Goal: Navigation & Orientation: Understand site structure

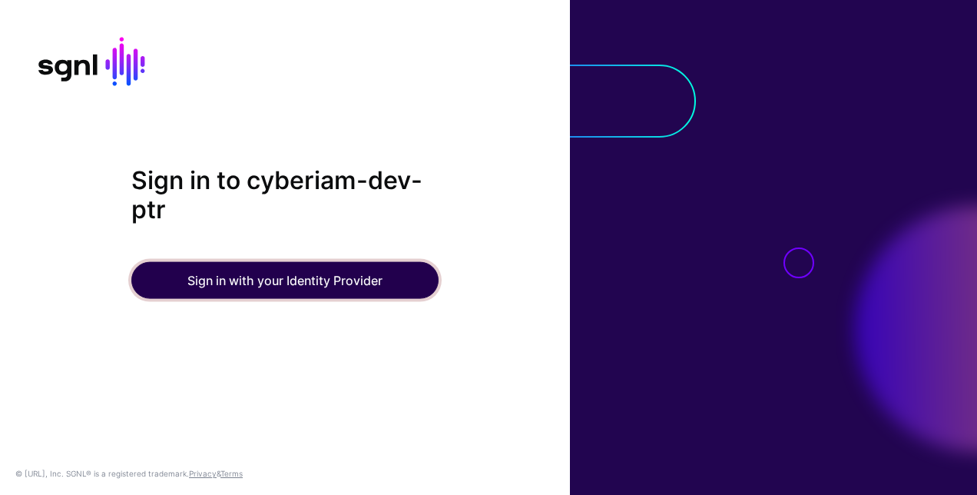
click at [173, 284] on button "Sign in with your Identity Provider" at bounding box center [284, 279] width 307 height 37
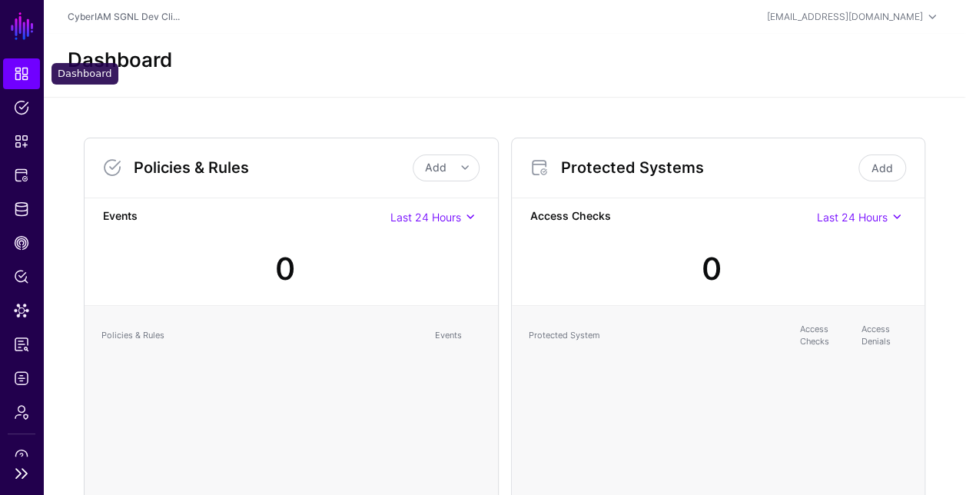
click at [17, 84] on link "Dashboard" at bounding box center [21, 73] width 37 height 31
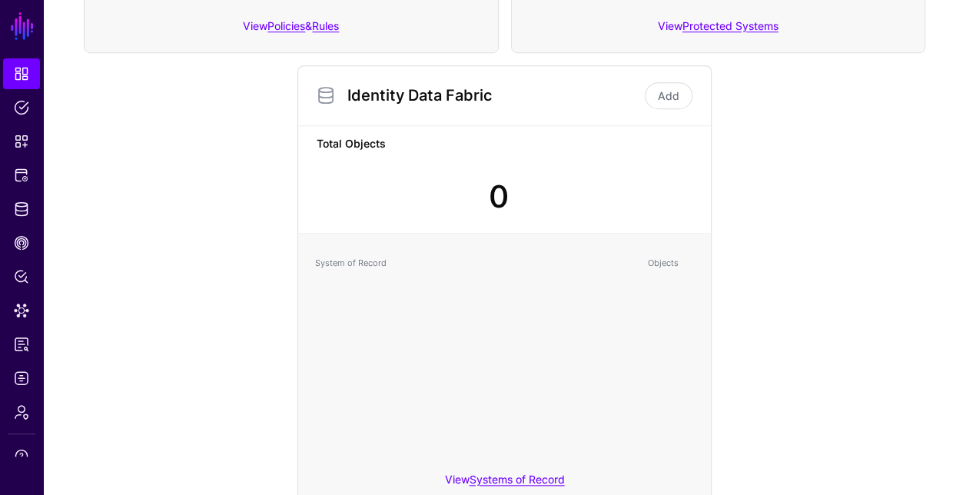
scroll to position [577, 0]
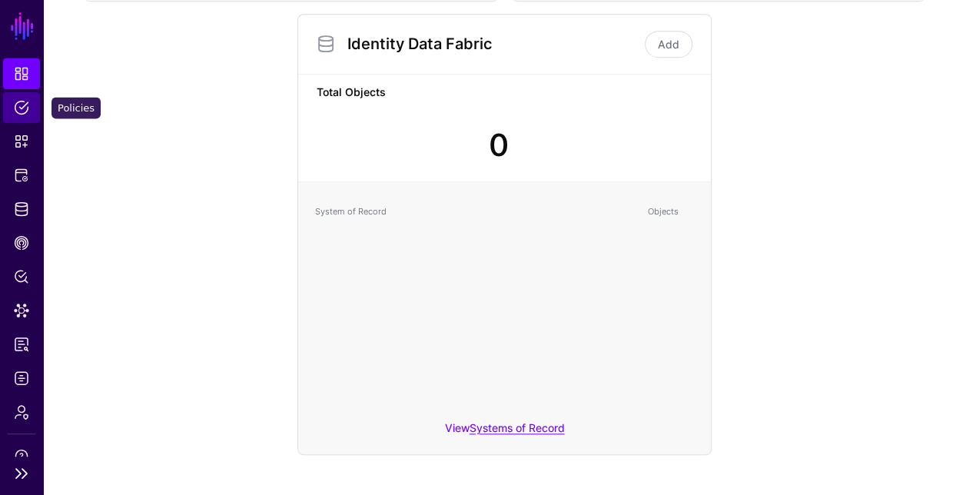
click at [20, 98] on link "Policies" at bounding box center [21, 107] width 37 height 31
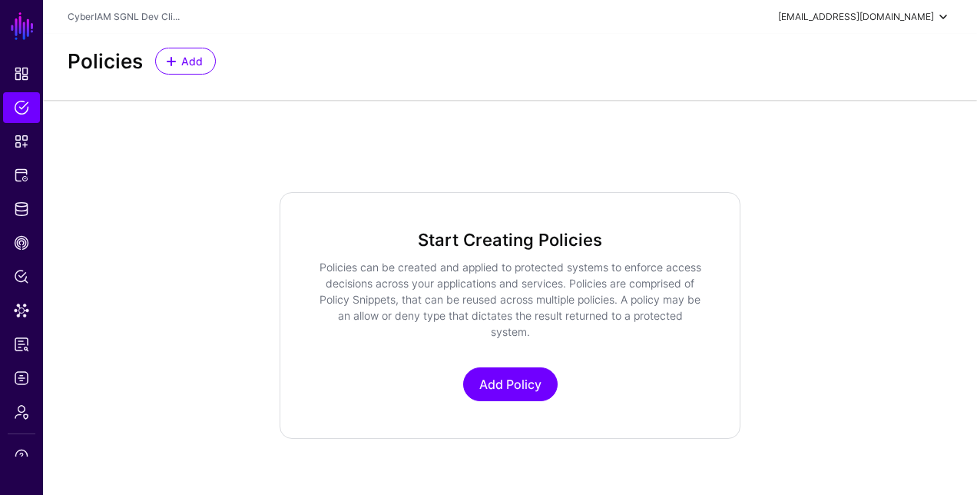
click at [868, 18] on div "Deepika.Reddy@CyberIAM.com" at bounding box center [856, 17] width 156 height 14
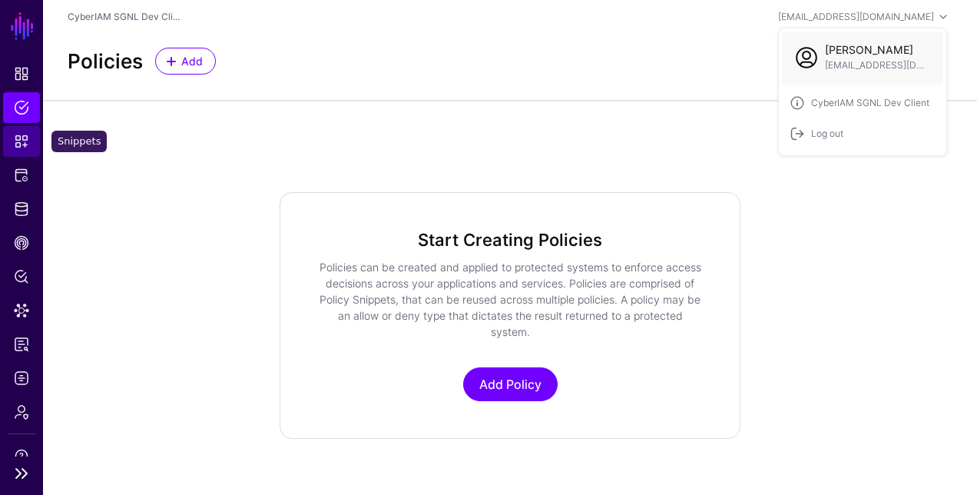
click at [14, 134] on span "Snippets" at bounding box center [21, 141] width 15 height 15
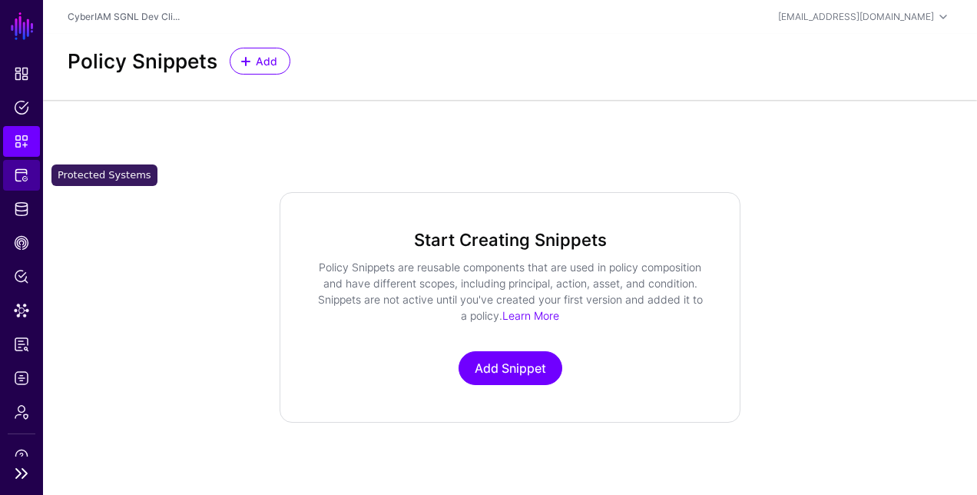
click at [17, 171] on span "Protected Systems" at bounding box center [21, 174] width 15 height 15
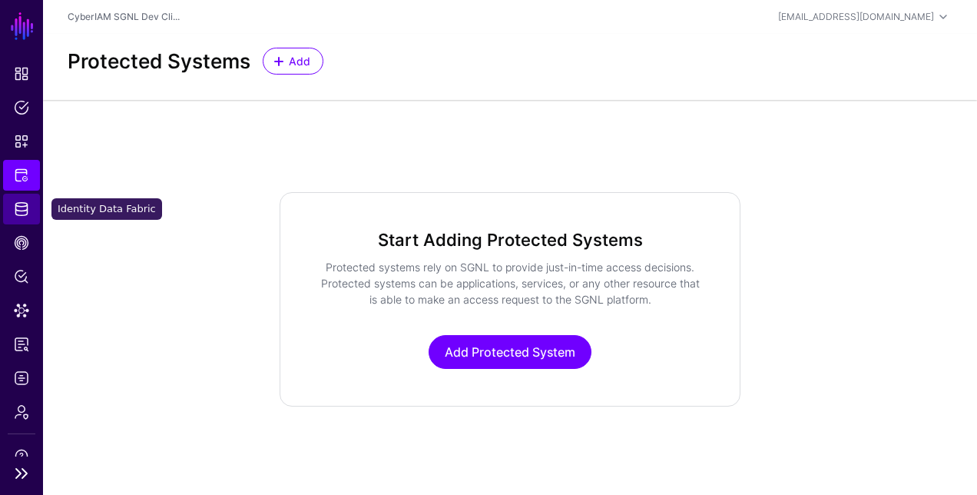
click at [14, 209] on span "Identity Data Fabric" at bounding box center [21, 208] width 15 height 15
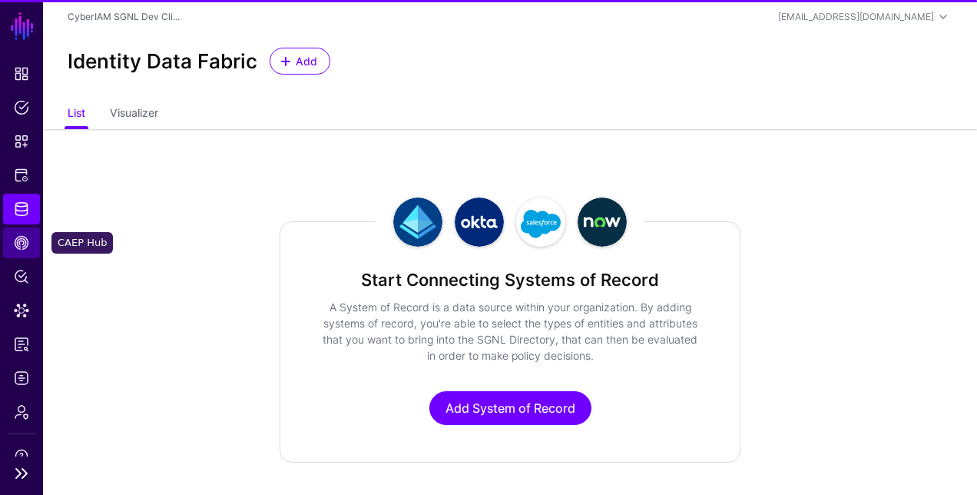
click at [16, 237] on span "CAEP Hub" at bounding box center [21, 242] width 15 height 15
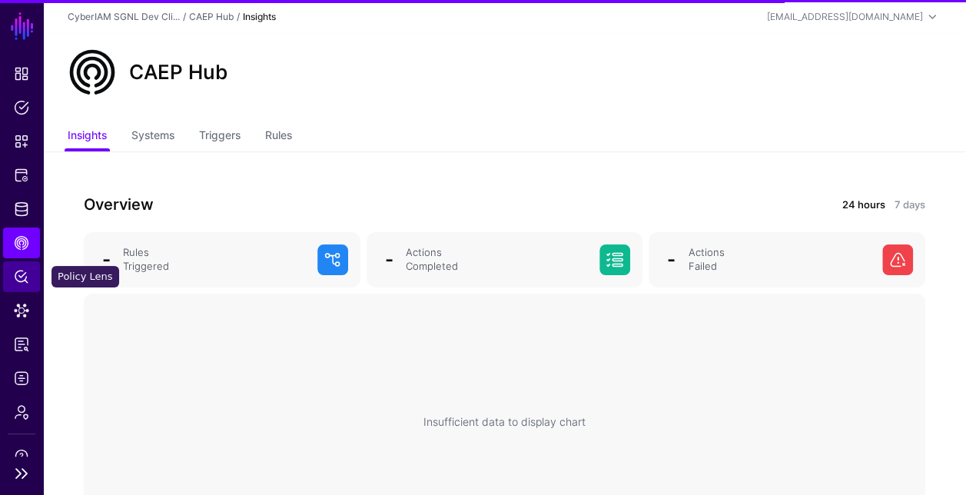
click at [17, 284] on link "Policy Lens" at bounding box center [21, 276] width 37 height 31
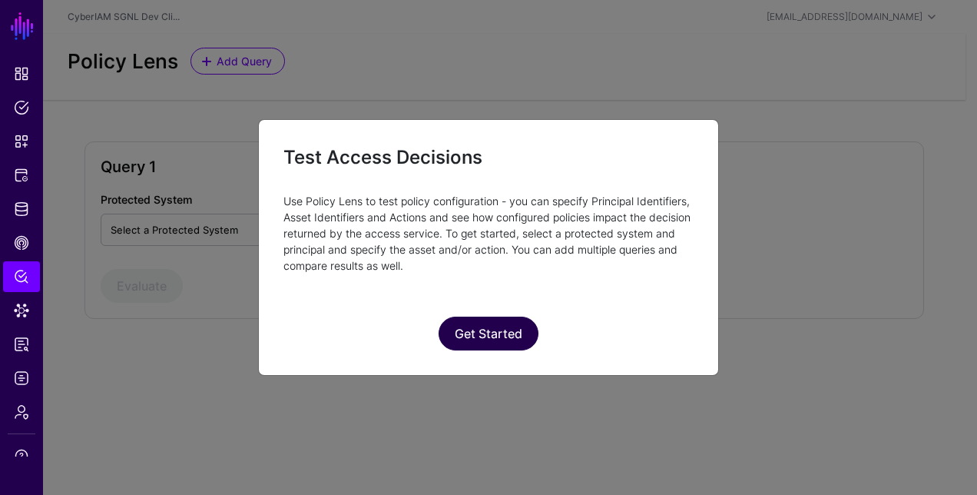
click at [479, 327] on button "Get Started" at bounding box center [489, 334] width 100 height 34
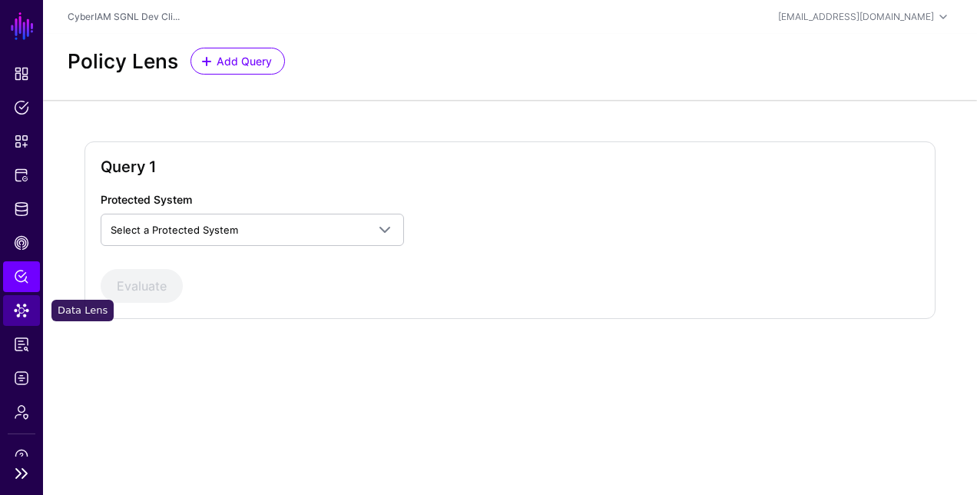
click at [23, 310] on span "Data Lens" at bounding box center [21, 310] width 15 height 15
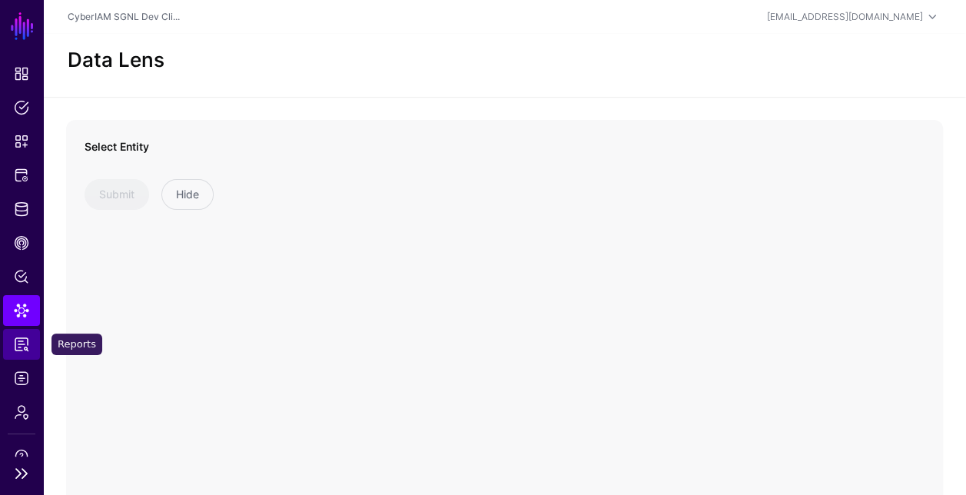
click at [25, 343] on span "Reports" at bounding box center [21, 343] width 15 height 15
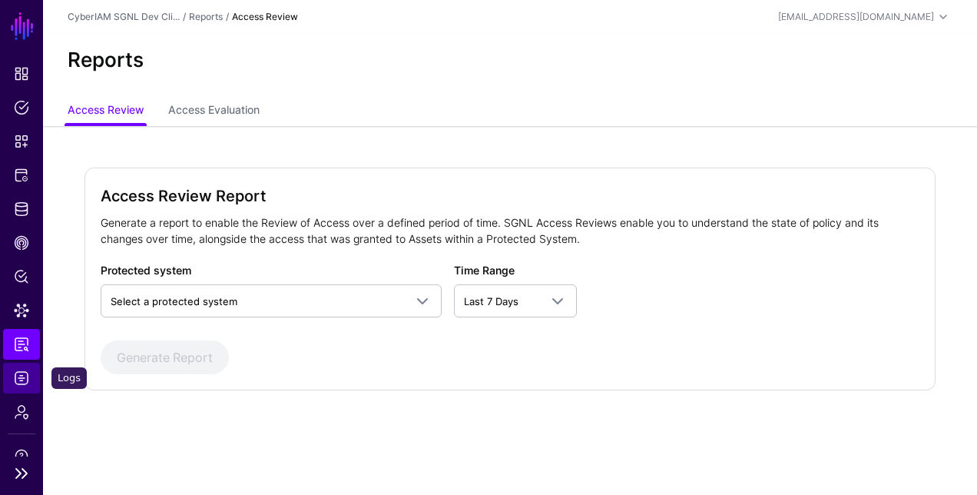
click at [25, 369] on link "Logs" at bounding box center [21, 378] width 37 height 31
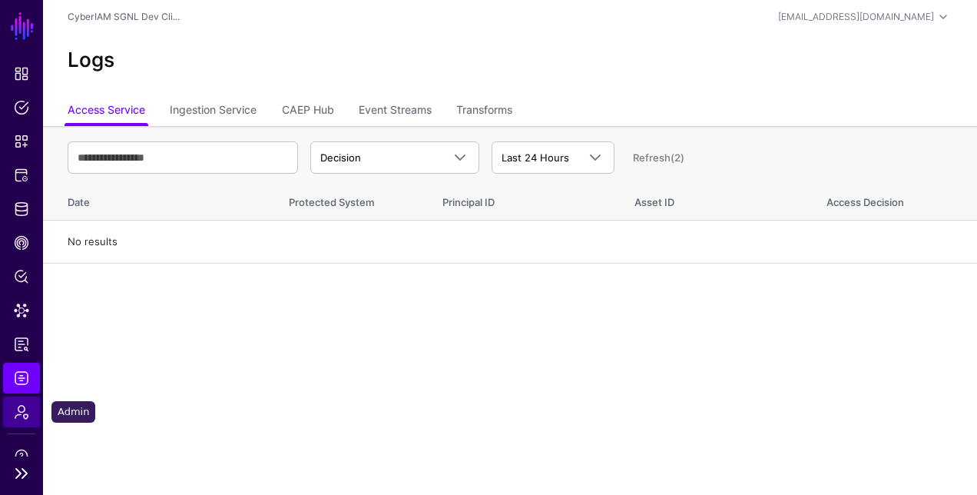
click at [19, 419] on link "Admin" at bounding box center [21, 411] width 37 height 31
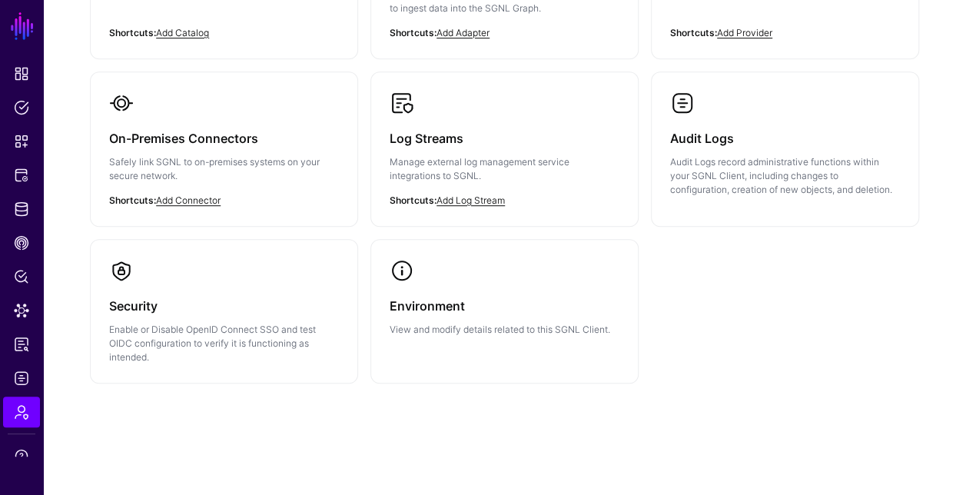
scroll to position [444, 0]
